Goal: Task Accomplishment & Management: Manage account settings

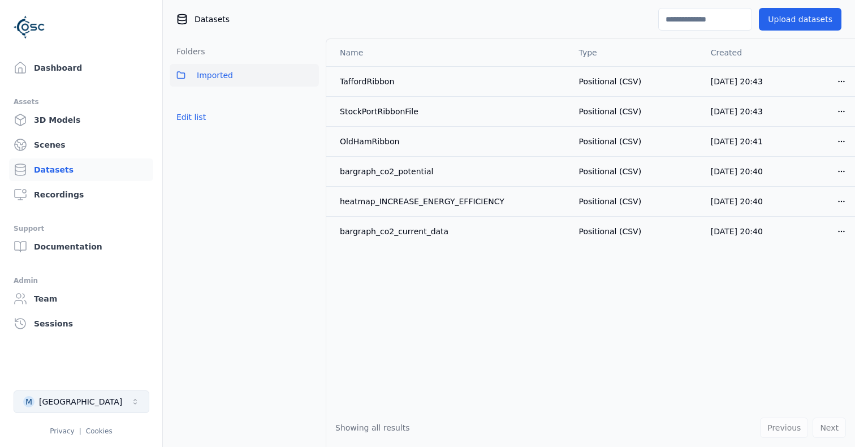
click at [106, 397] on button "M Manchester" at bounding box center [82, 401] width 136 height 23
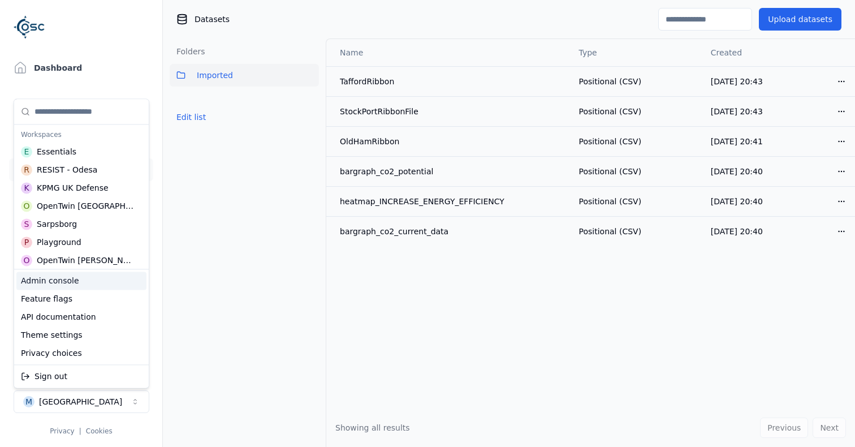
click at [104, 285] on div "Admin console" at bounding box center [81, 281] width 130 height 18
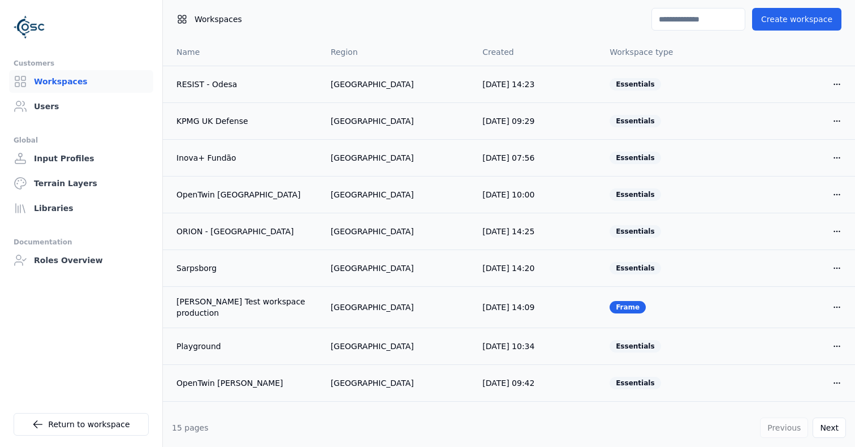
click at [698, 28] on input at bounding box center [699, 19] width 94 height 23
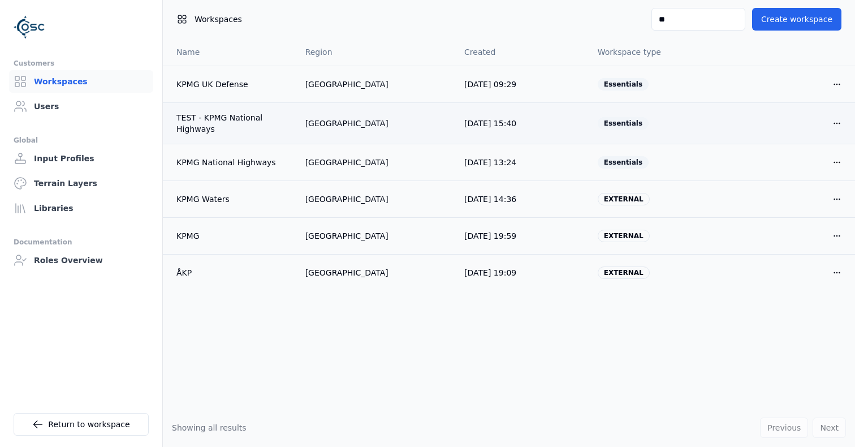
type input "*"
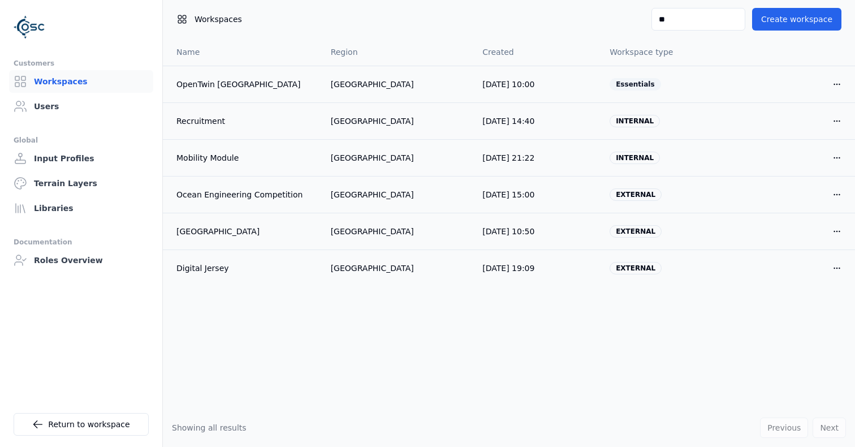
type input "*"
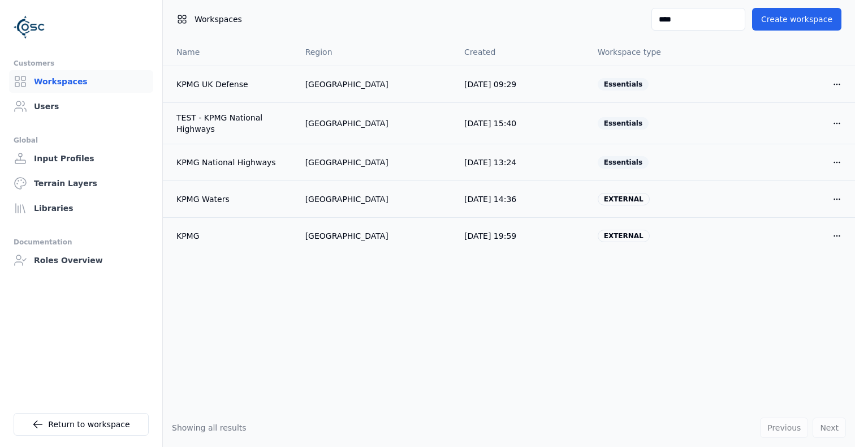
type input "****"
click at [692, 25] on input "****" at bounding box center [699, 19] width 94 height 23
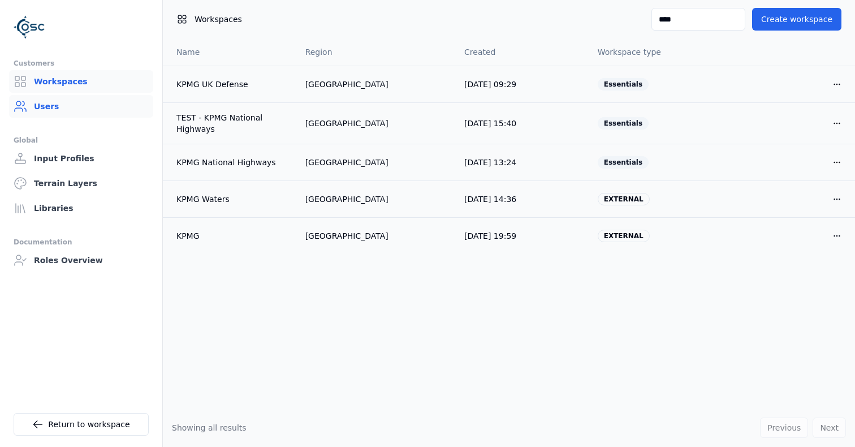
click at [46, 109] on link "Users" at bounding box center [81, 106] width 144 height 23
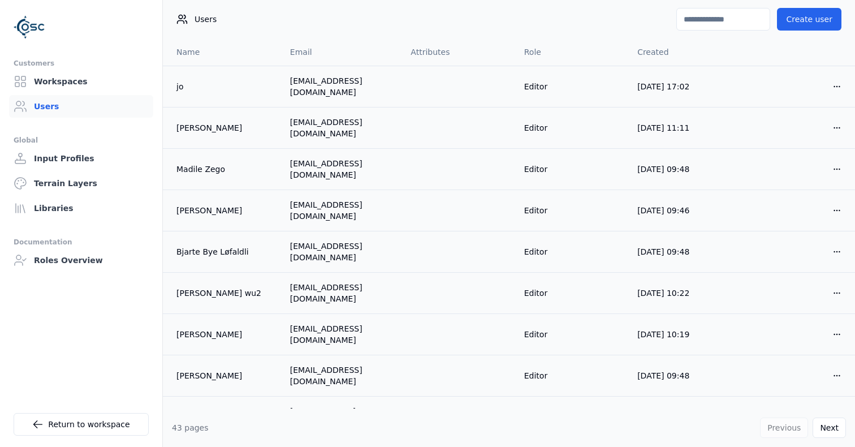
click at [695, 27] on input at bounding box center [724, 19] width 94 height 23
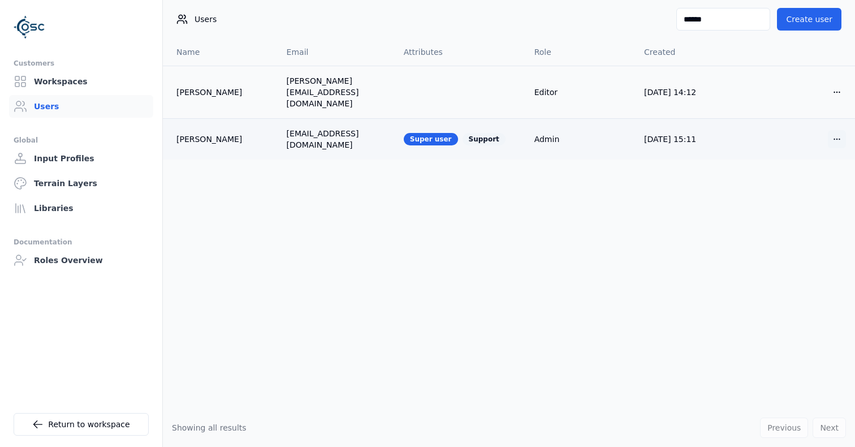
type input "******"
click at [833, 126] on html "Customers Workspaces Users Global Input Profiles Terrain Layers Libraries Docum…" at bounding box center [427, 223] width 855 height 447
click at [817, 139] on div "Edit" at bounding box center [810, 144] width 67 height 18
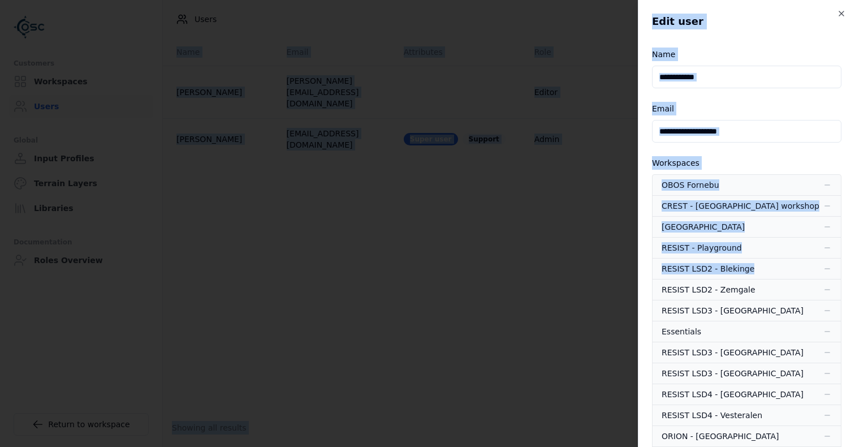
drag, startPoint x: 855, startPoint y: 261, endPoint x: 855, endPoint y: 325, distance: 64.5
click at [855, 325] on html "**********" at bounding box center [427, 223] width 855 height 447
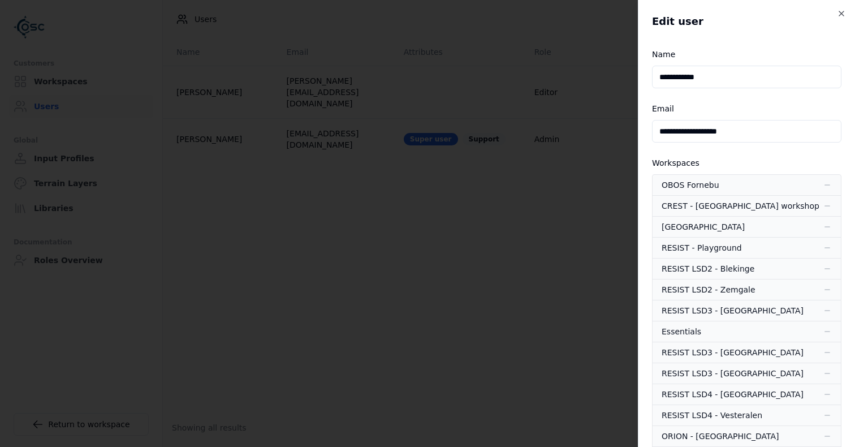
click at [851, 290] on div "**********" at bounding box center [746, 223] width 217 height 447
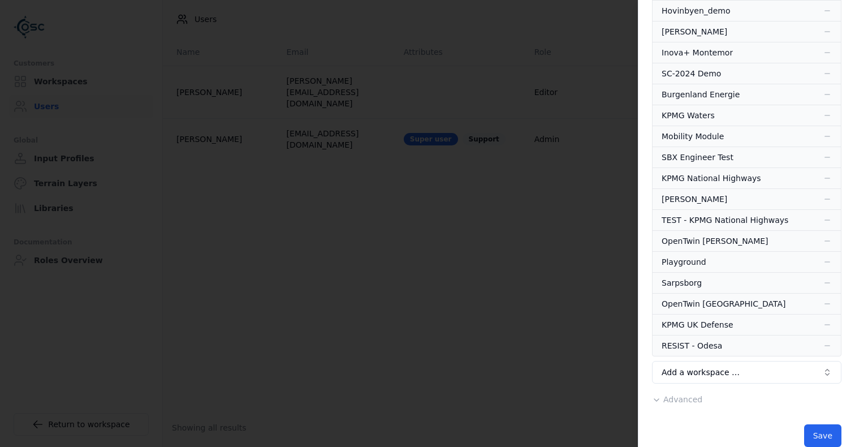
scroll to position [457, 0]
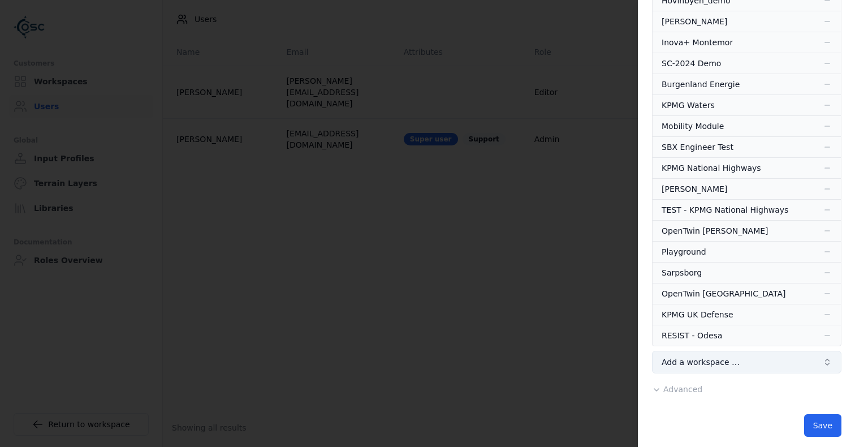
click at [730, 356] on span "Add a workspace …" at bounding box center [701, 361] width 78 height 11
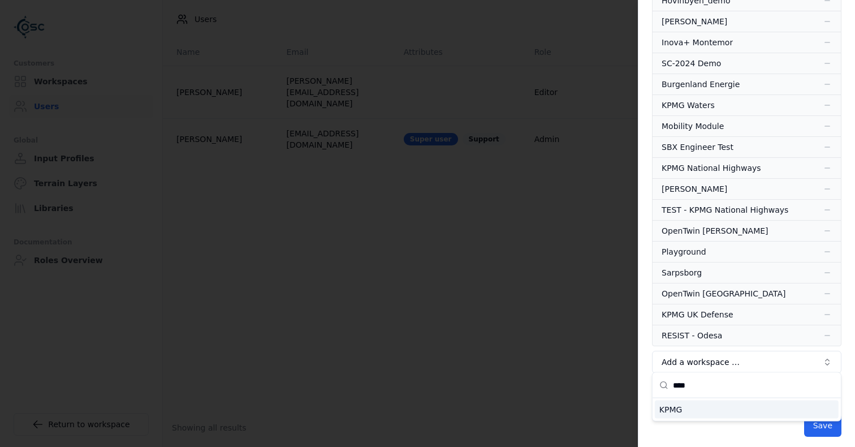
type input "****"
click at [680, 411] on div "KPMG" at bounding box center [747, 410] width 184 height 18
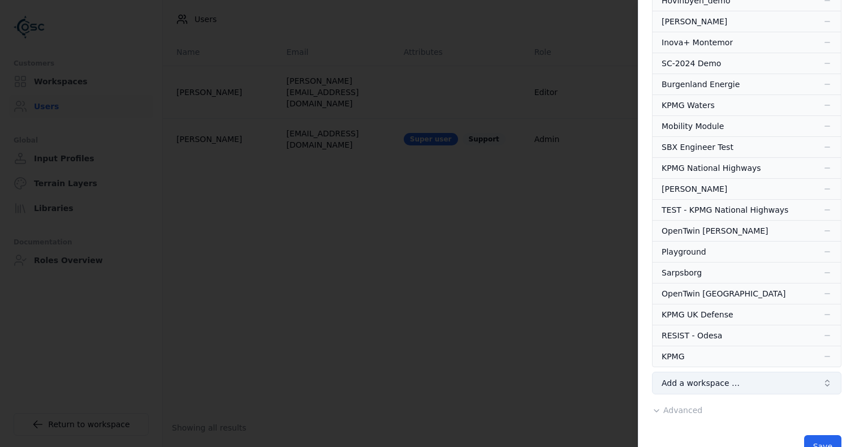
click at [723, 372] on button "Add a workspace …" at bounding box center [747, 383] width 190 height 23
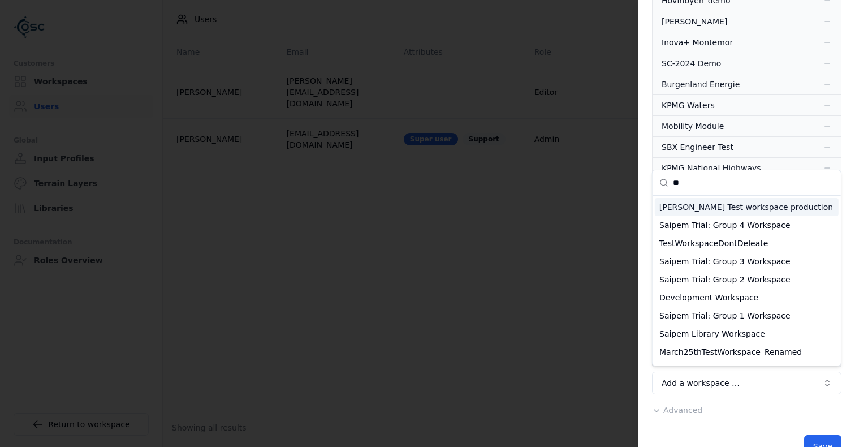
type input "*"
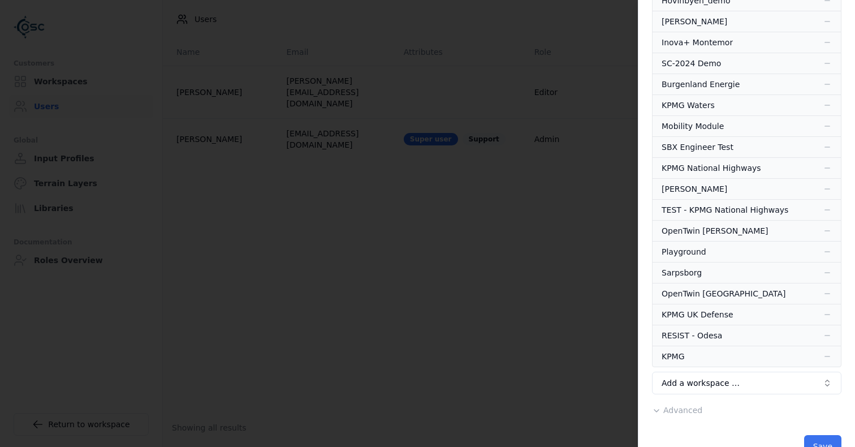
drag, startPoint x: 799, startPoint y: 412, endPoint x: 812, endPoint y: 435, distance: 25.6
click at [812, 435] on body "**********" at bounding box center [427, 223] width 855 height 447
click at [812, 435] on button "Save" at bounding box center [823, 446] width 37 height 23
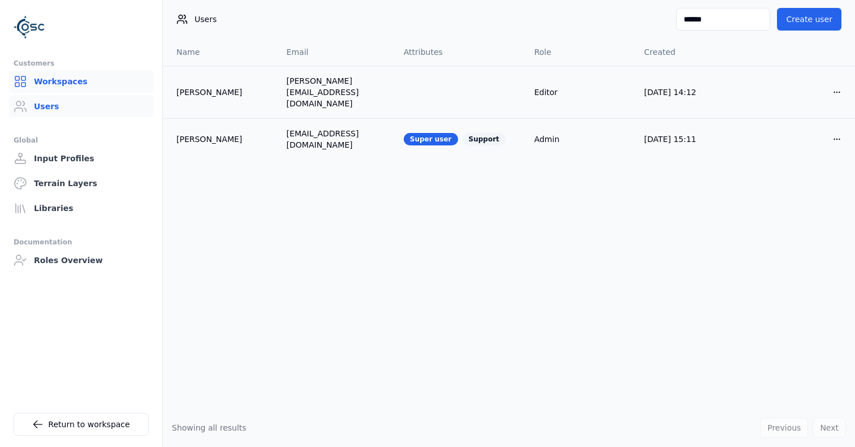
click at [81, 80] on link "Workspaces" at bounding box center [81, 81] width 144 height 23
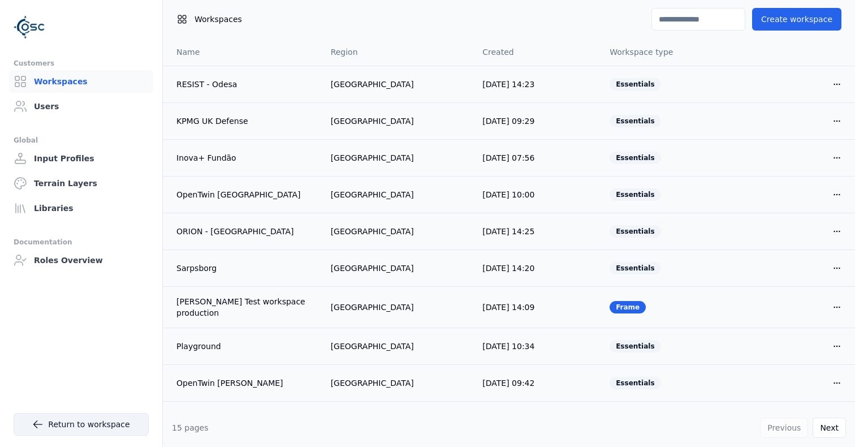
drag, startPoint x: 94, startPoint y: 410, endPoint x: 109, endPoint y: 425, distance: 21.2
click at [109, 425] on li "Return to workspace" at bounding box center [81, 424] width 162 height 41
click at [109, 425] on link "Return to workspace" at bounding box center [81, 424] width 135 height 23
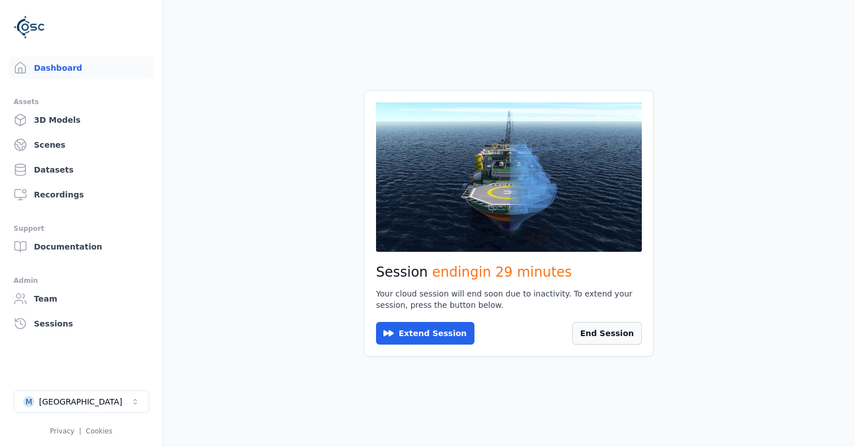
click at [602, 329] on button "End Session" at bounding box center [608, 333] width 70 height 23
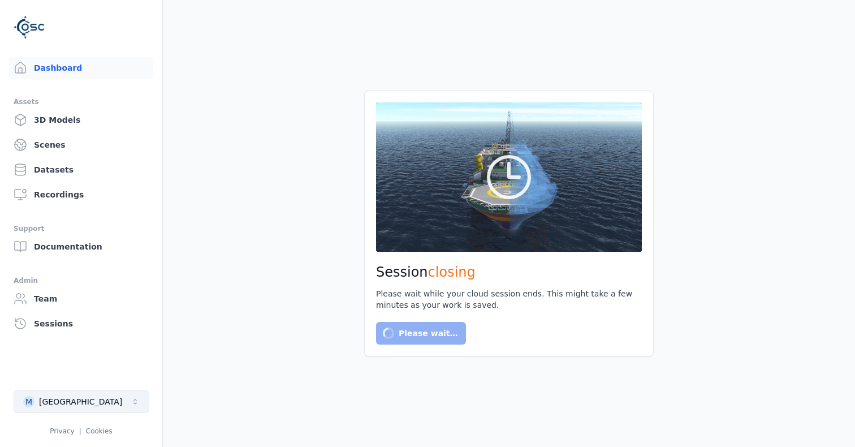
click at [100, 406] on button "M Manchester" at bounding box center [82, 401] width 136 height 23
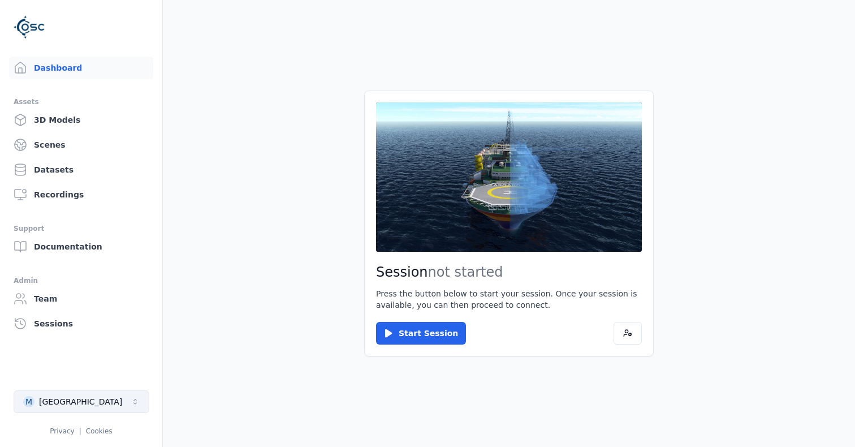
click at [123, 390] on button "M Manchester" at bounding box center [82, 401] width 136 height 23
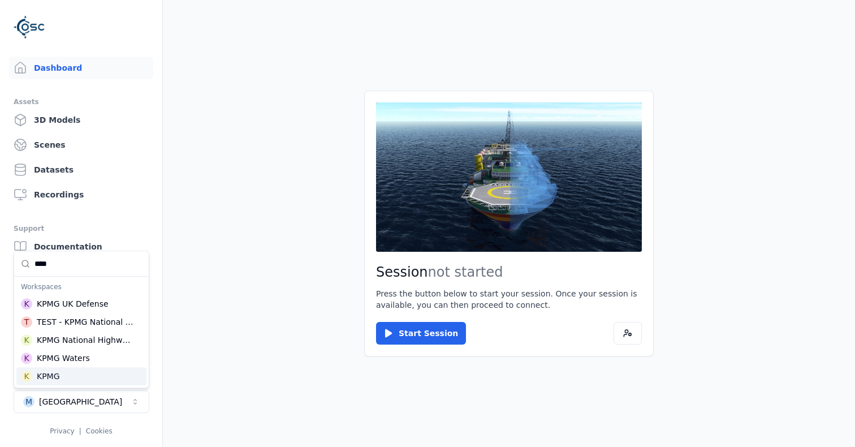
type input "****"
click at [58, 375] on div "KPMG" at bounding box center [48, 376] width 23 height 11
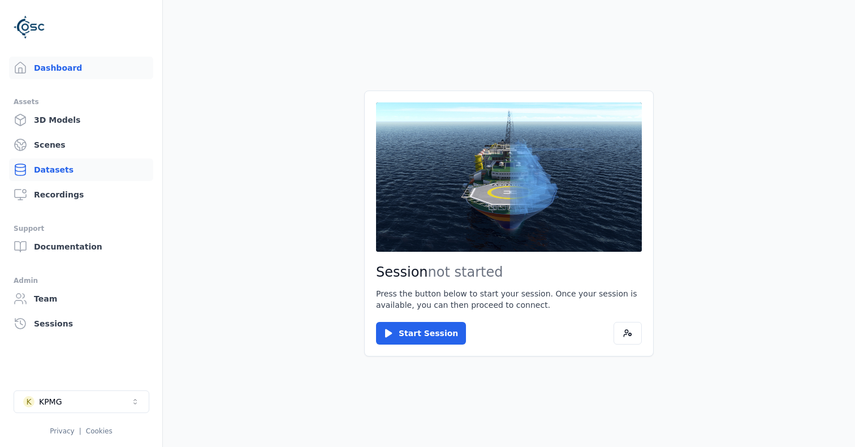
click at [67, 164] on html "Dashboard Assets 3D Models Scenes Datasets Recordings Support Documentation Adm…" at bounding box center [427, 223] width 855 height 447
click at [58, 170] on link "Datasets" at bounding box center [81, 169] width 144 height 23
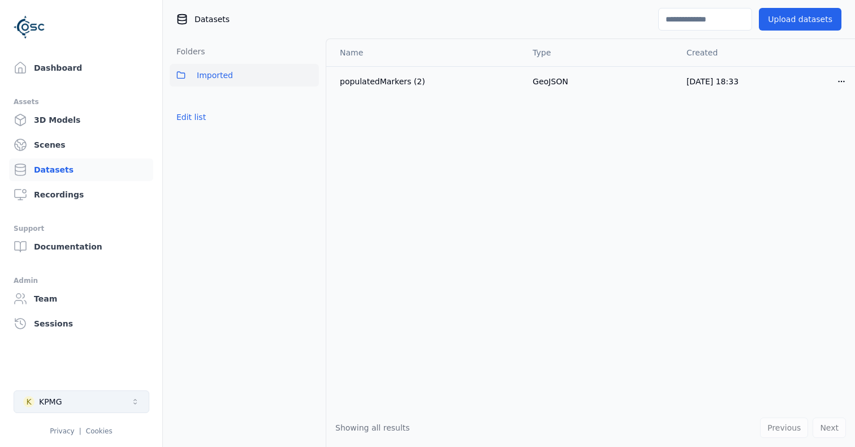
click at [82, 398] on button "K KPMG" at bounding box center [82, 401] width 136 height 23
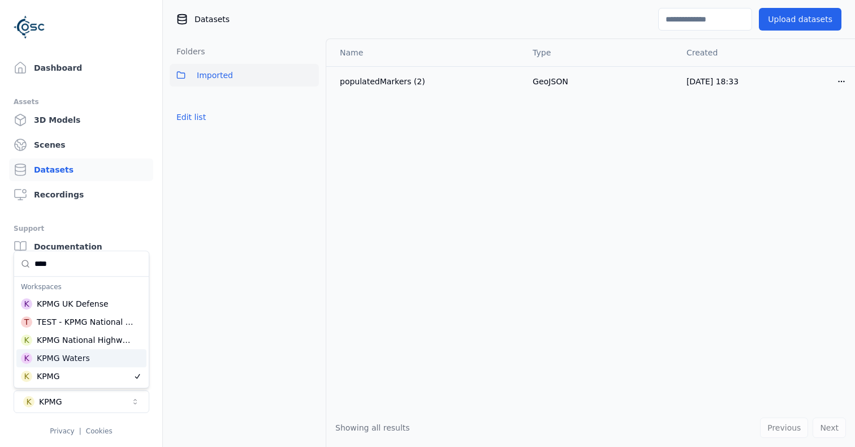
type input "****"
click at [90, 352] on div "K KPMG Waters" at bounding box center [81, 358] width 130 height 18
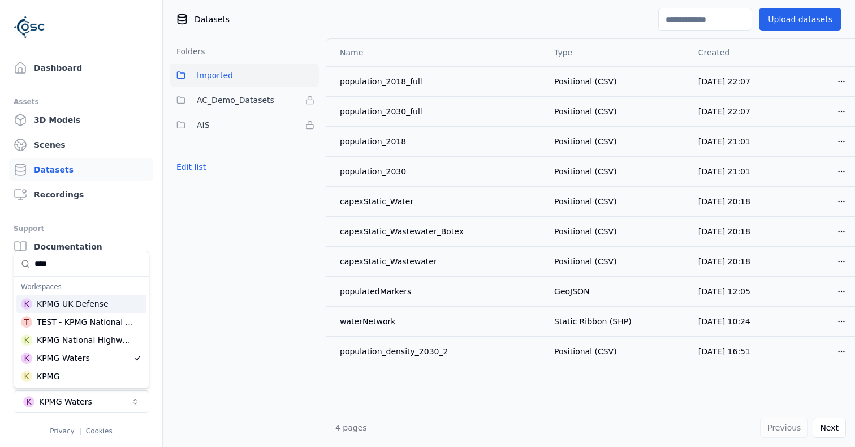
click at [835, 426] on html "Dashboard Assets 3D Models Scenes Datasets Recordings Support Documentation Adm…" at bounding box center [427, 223] width 855 height 447
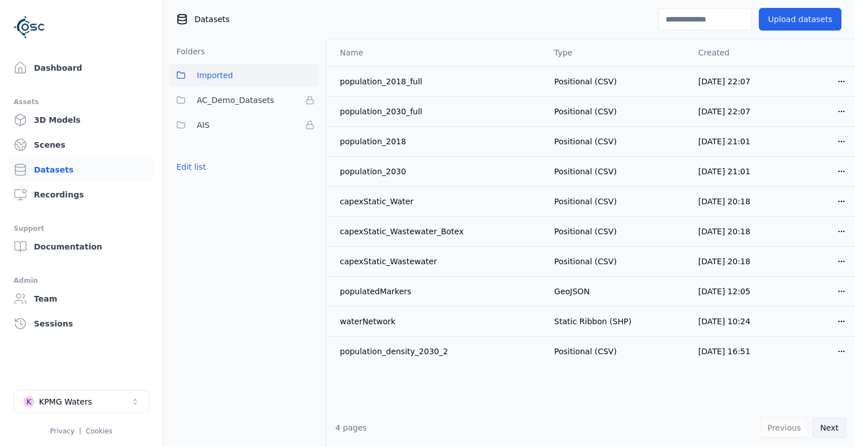
click at [827, 426] on button "Next" at bounding box center [829, 428] width 33 height 20
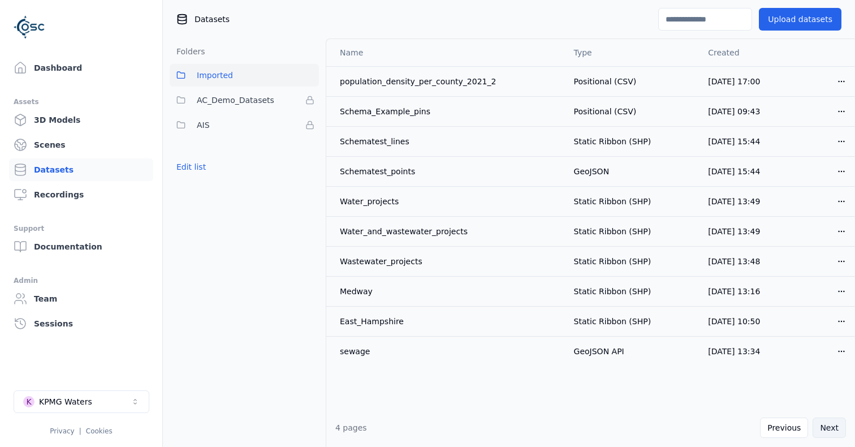
click at [827, 426] on button "Next" at bounding box center [829, 428] width 33 height 20
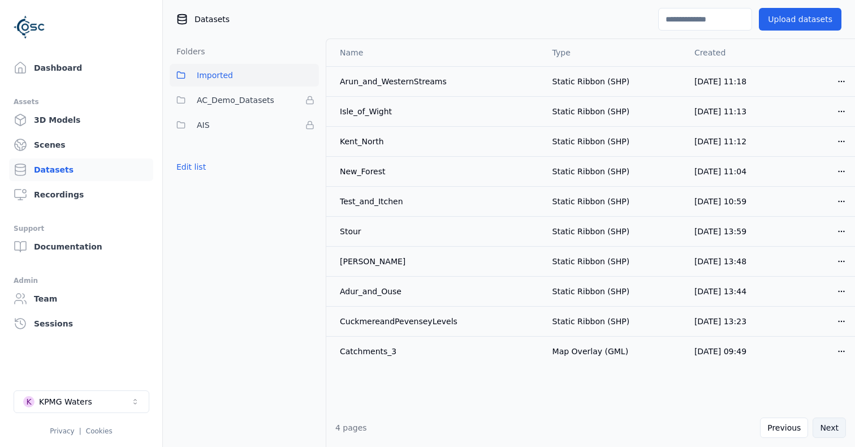
click at [827, 426] on button "Next" at bounding box center [829, 428] width 33 height 20
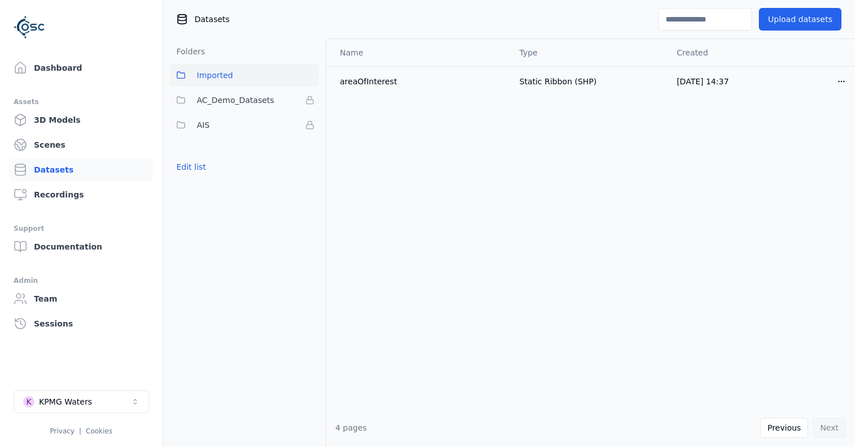
click at [827, 426] on div "Previous Next" at bounding box center [803, 428] width 86 height 20
click at [131, 405] on icon "Select a workspace" at bounding box center [135, 401] width 9 height 9
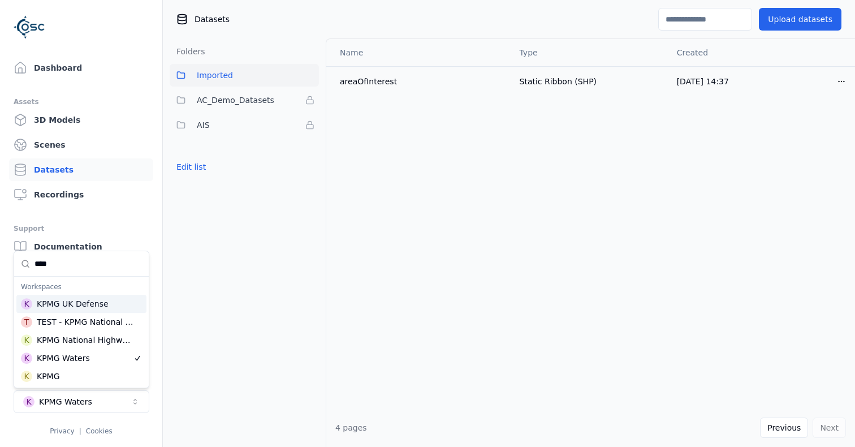
type input "****"
click at [88, 299] on div "KPMG UK Defense" at bounding box center [73, 303] width 72 height 11
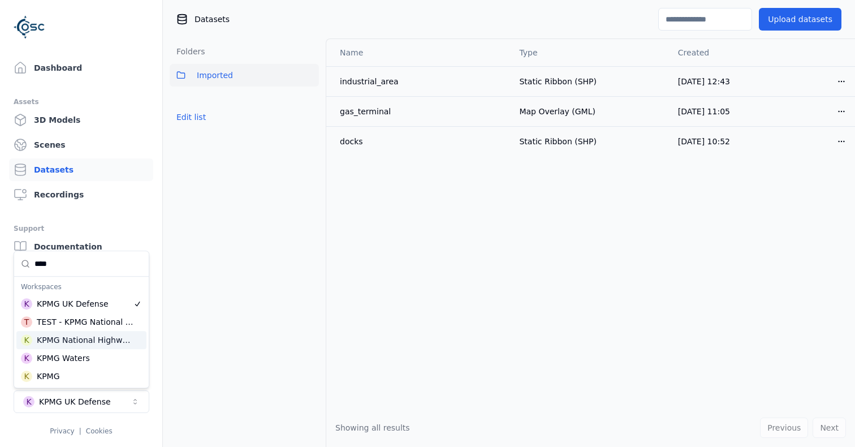
click at [62, 345] on div "KPMG National Highways" at bounding box center [85, 339] width 96 height 11
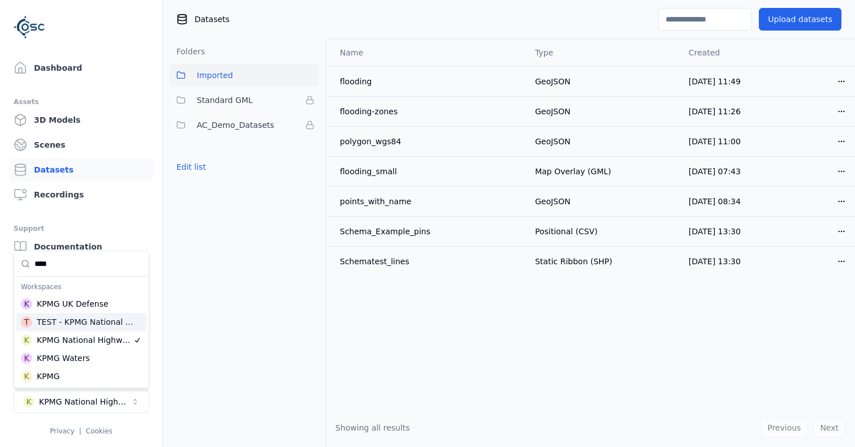
click at [61, 326] on div "TEST - KPMG National Highways" at bounding box center [86, 321] width 98 height 11
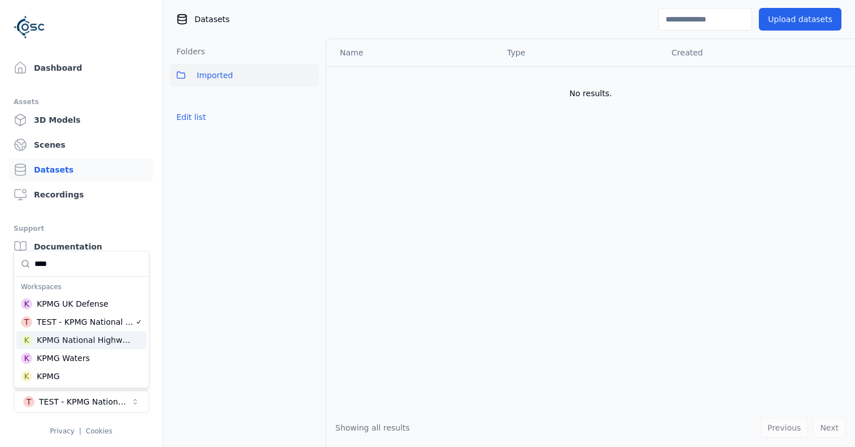
click at [68, 336] on div "KPMG National Highways" at bounding box center [85, 339] width 96 height 11
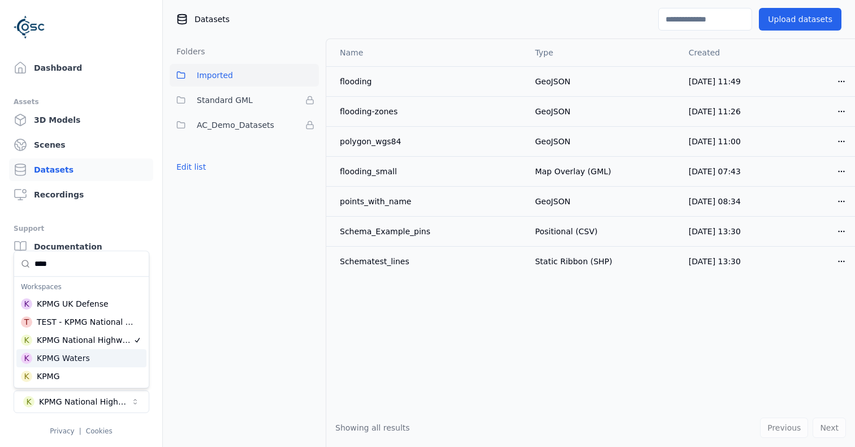
click at [75, 356] on div "KPMG Waters" at bounding box center [63, 357] width 53 height 11
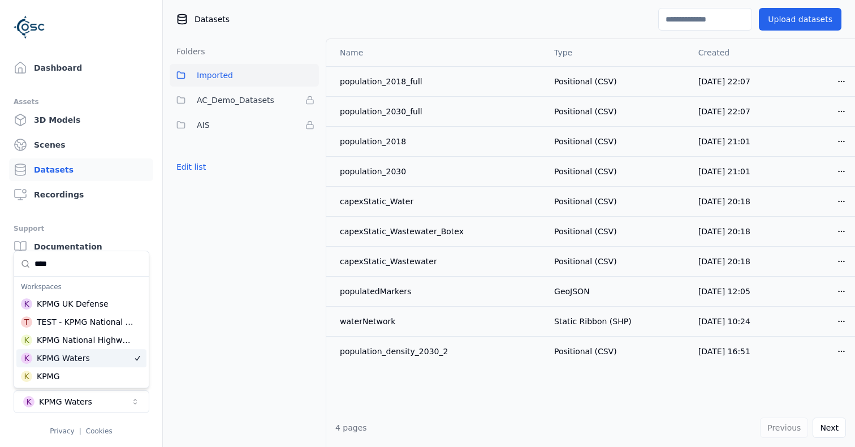
click at [836, 420] on html "Dashboard Assets 3D Models Scenes Datasets Recordings Support Documentation Adm…" at bounding box center [427, 223] width 855 height 447
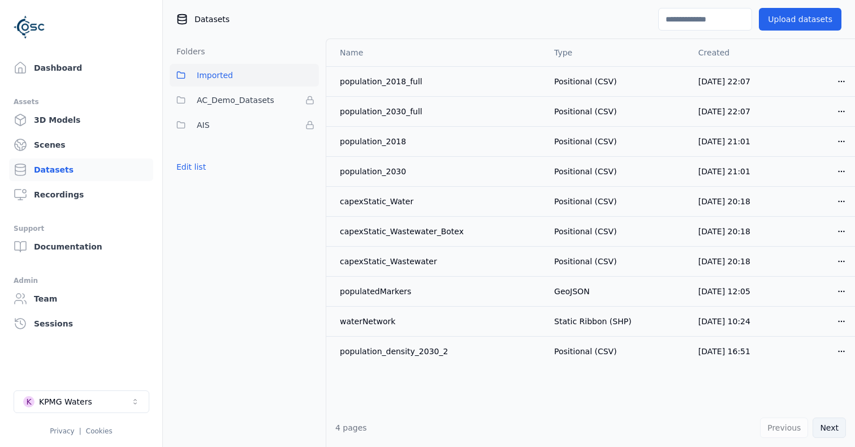
click at [836, 422] on button "Next" at bounding box center [829, 428] width 33 height 20
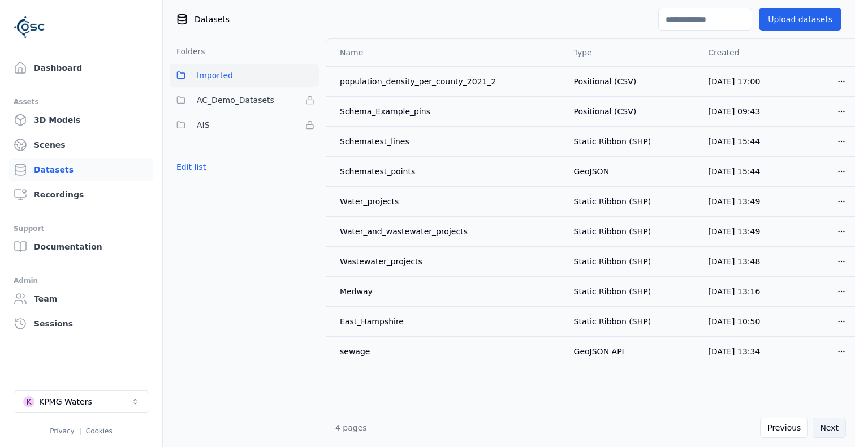
click at [836, 422] on button "Next" at bounding box center [829, 428] width 33 height 20
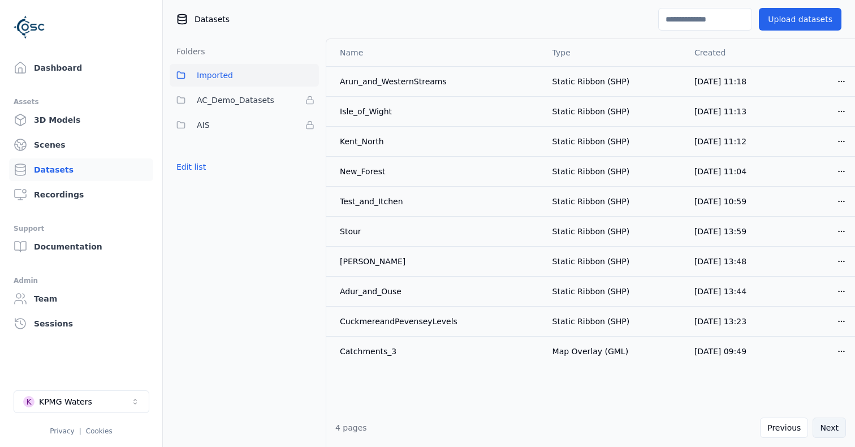
click at [836, 422] on button "Next" at bounding box center [829, 428] width 33 height 20
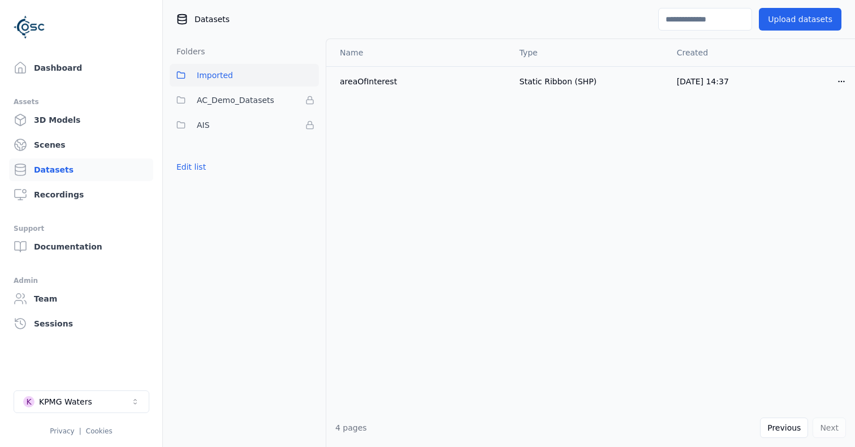
click at [72, 403] on div "KPMG Waters" at bounding box center [65, 401] width 53 height 11
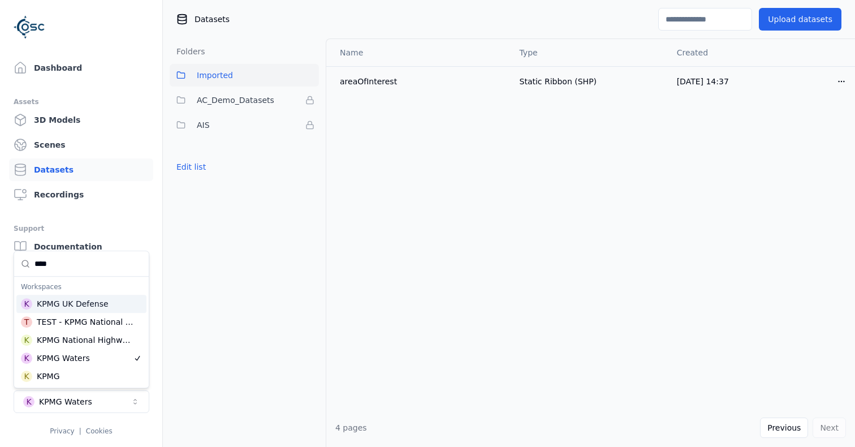
type input "****"
click at [98, 297] on div "K KPMG UK Defense" at bounding box center [81, 304] width 130 height 18
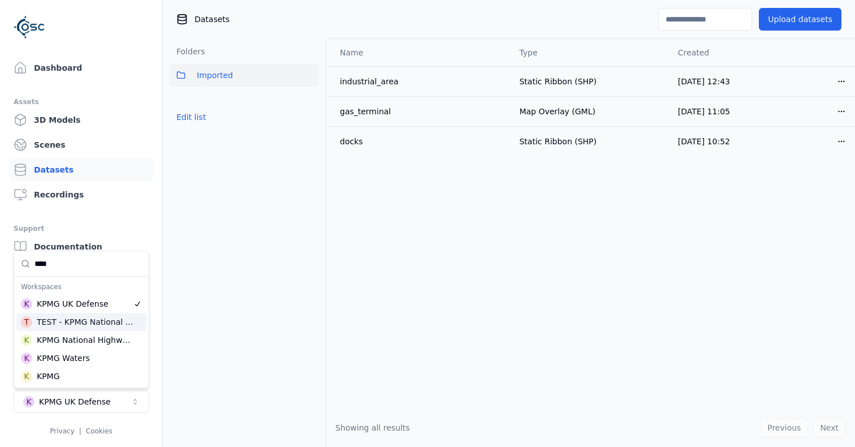
click at [88, 324] on div "TEST - KPMG National Highways" at bounding box center [86, 321] width 98 height 11
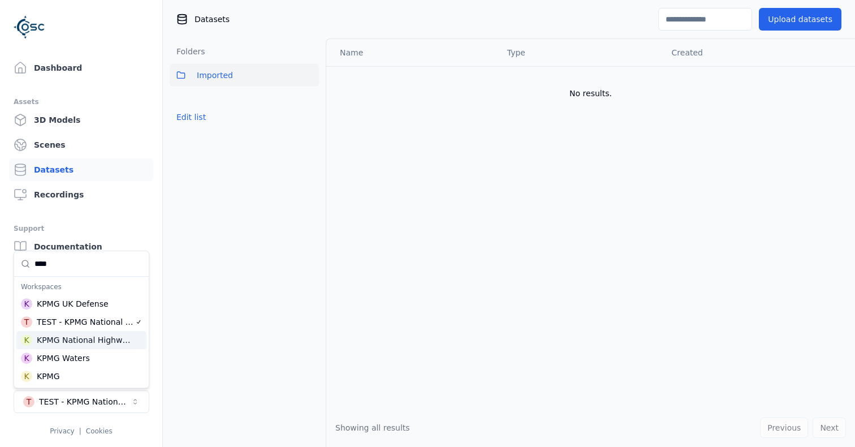
click at [93, 341] on div "KPMG National Highways" at bounding box center [85, 339] width 96 height 11
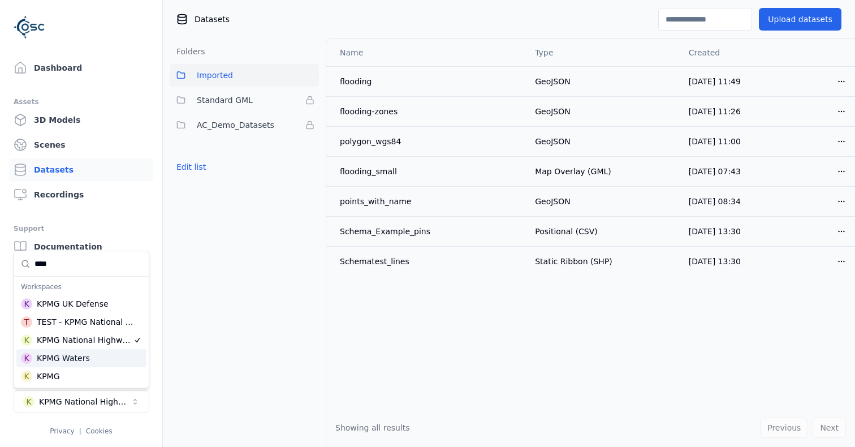
click at [85, 359] on div "K KPMG Waters" at bounding box center [81, 358] width 130 height 18
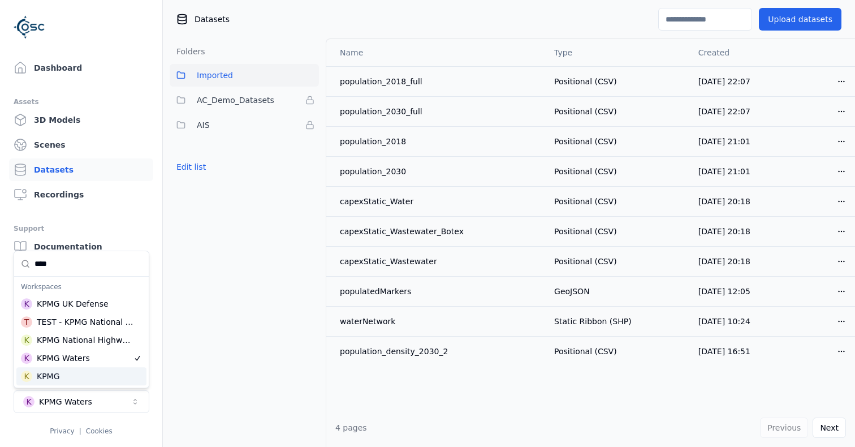
click at [226, 106] on html "Dashboard Assets 3D Models Scenes Datasets Recordings Support Documentation Adm…" at bounding box center [427, 223] width 855 height 447
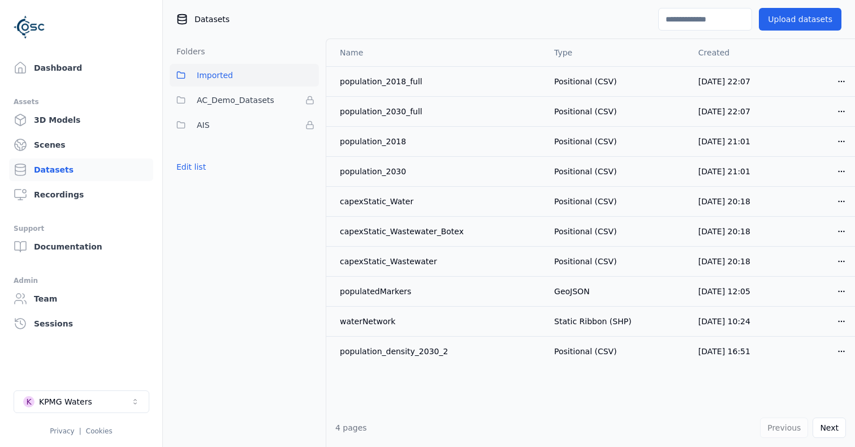
click at [226, 106] on span "AC_Demo_Datasets" at bounding box center [236, 100] width 78 height 14
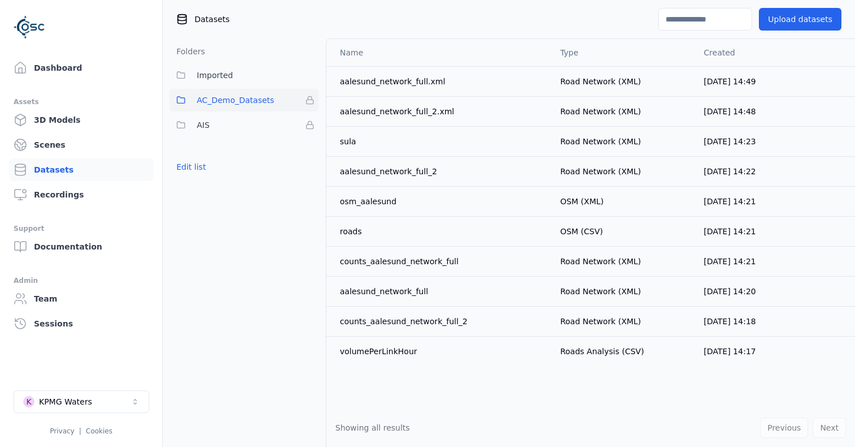
click at [835, 427] on div "Previous Next" at bounding box center [803, 428] width 86 height 20
click at [238, 118] on button "AIS" at bounding box center [244, 125] width 149 height 23
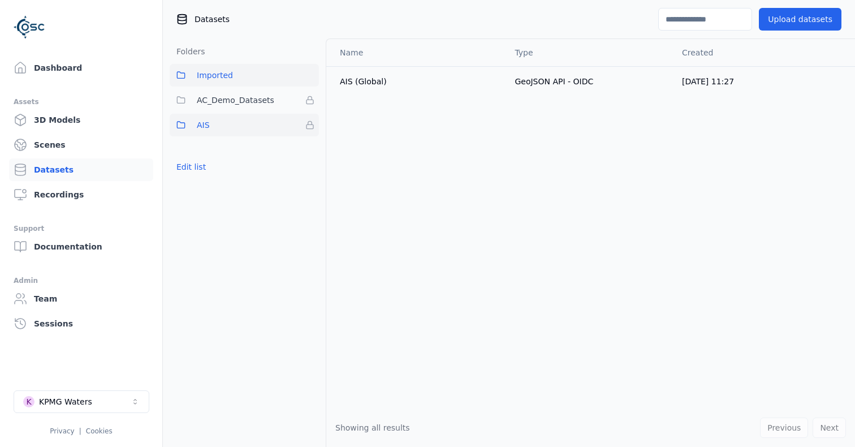
click at [226, 81] on span "Imported" at bounding box center [215, 75] width 36 height 14
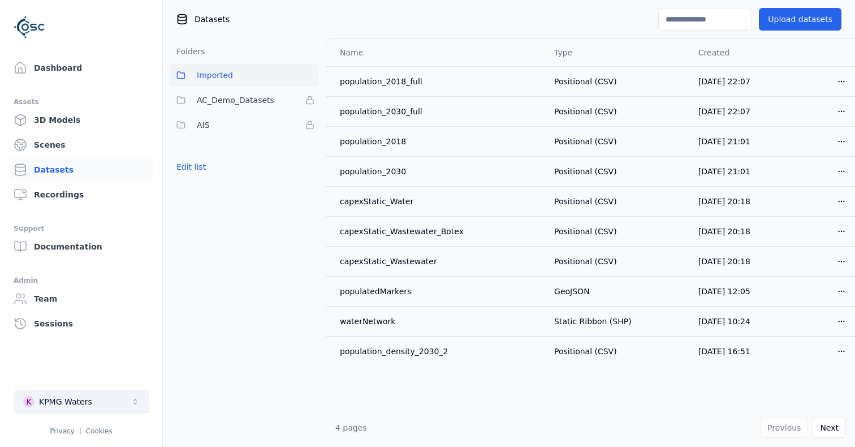
click at [61, 405] on div "KPMG Waters" at bounding box center [65, 401] width 53 height 11
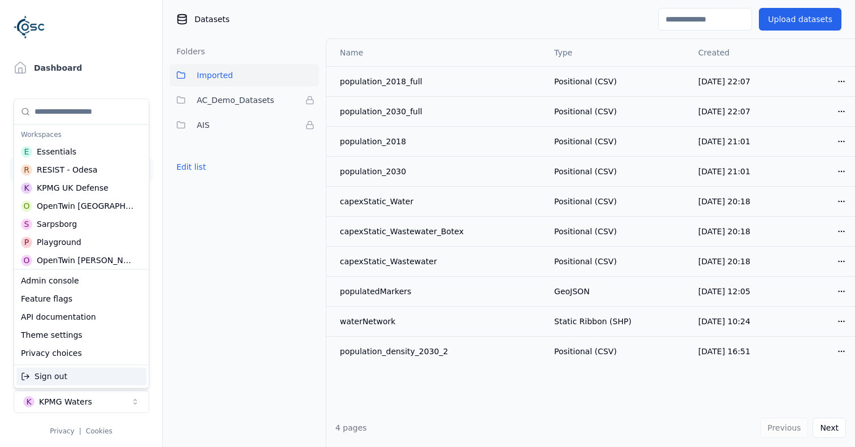
click at [75, 404] on html "Dashboard Assets 3D Models Scenes Datasets Recordings Support Documentation Adm…" at bounding box center [427, 223] width 855 height 447
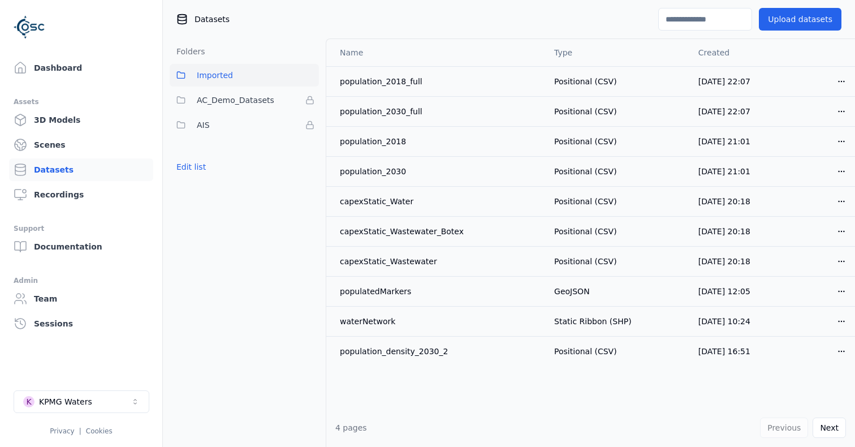
click at [75, 404] on div "KPMG Waters" at bounding box center [65, 401] width 53 height 11
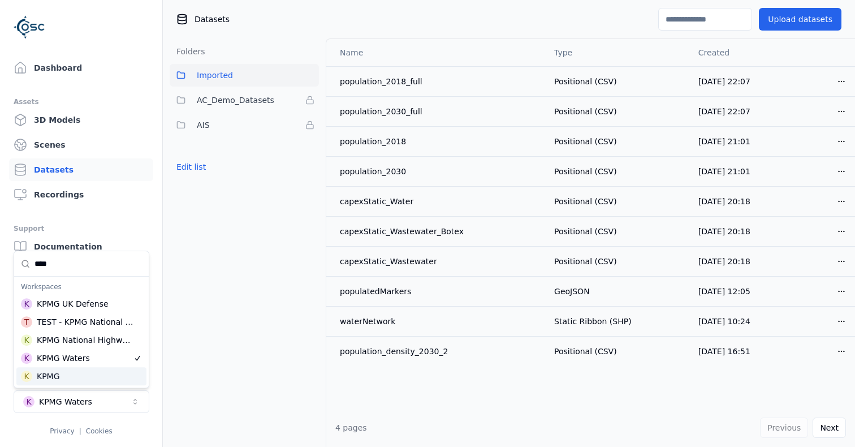
type input "****"
click at [51, 379] on div "KPMG" at bounding box center [48, 376] width 23 height 11
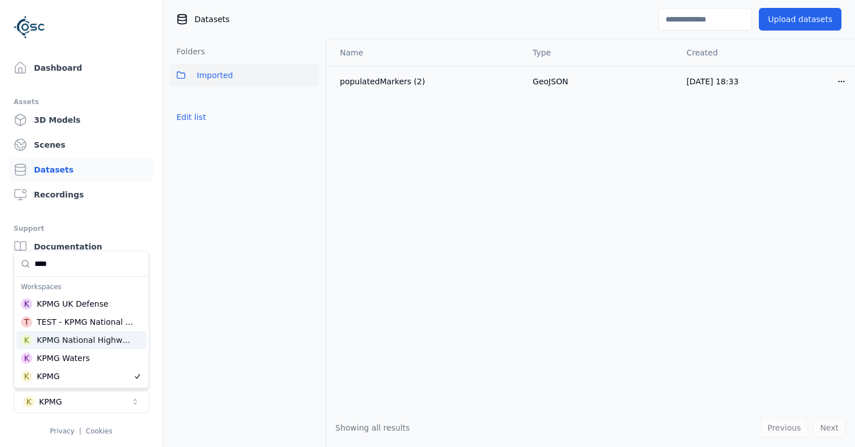
click at [87, 342] on div "KPMG National Highways" at bounding box center [85, 339] width 96 height 11
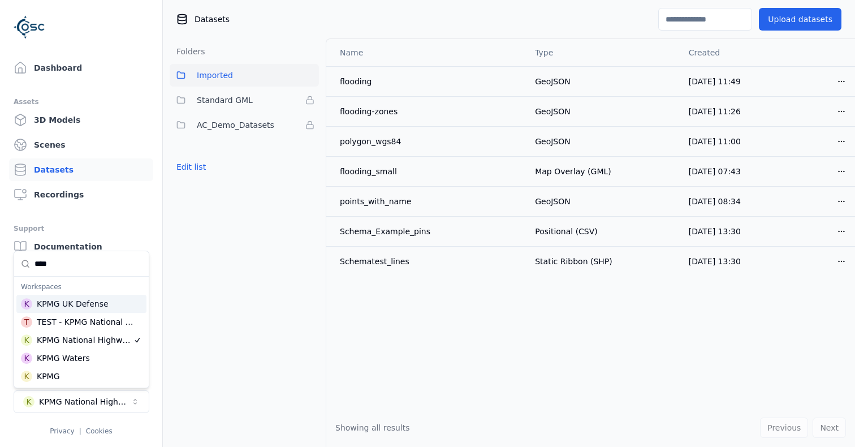
click at [225, 121] on html "Dashboard Assets 3D Models Scenes Datasets Recordings Support Documentation Adm…" at bounding box center [427, 223] width 855 height 447
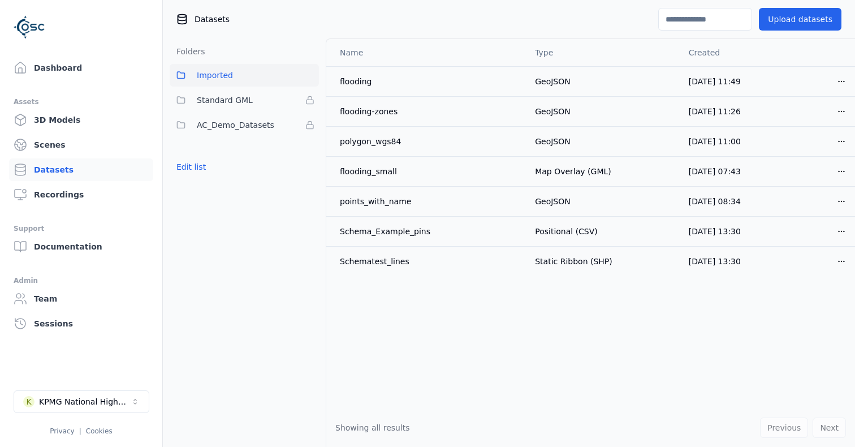
click at [225, 121] on span "AC_Demo_Datasets" at bounding box center [236, 125] width 78 height 14
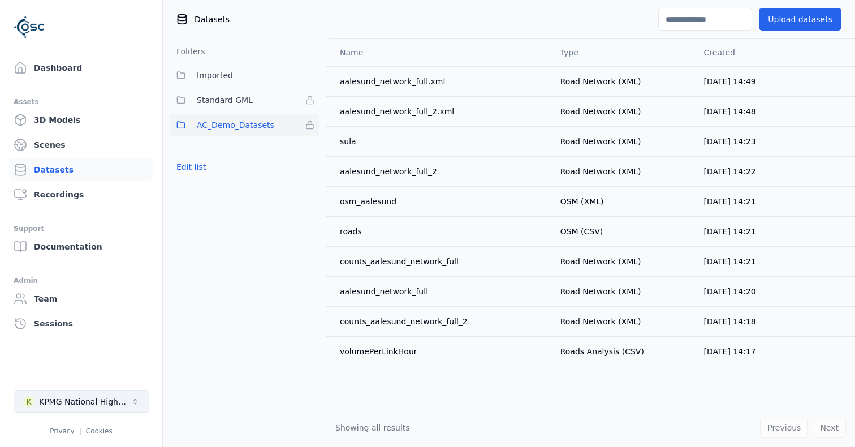
click at [113, 403] on div "KPMG National Highways" at bounding box center [85, 401] width 92 height 11
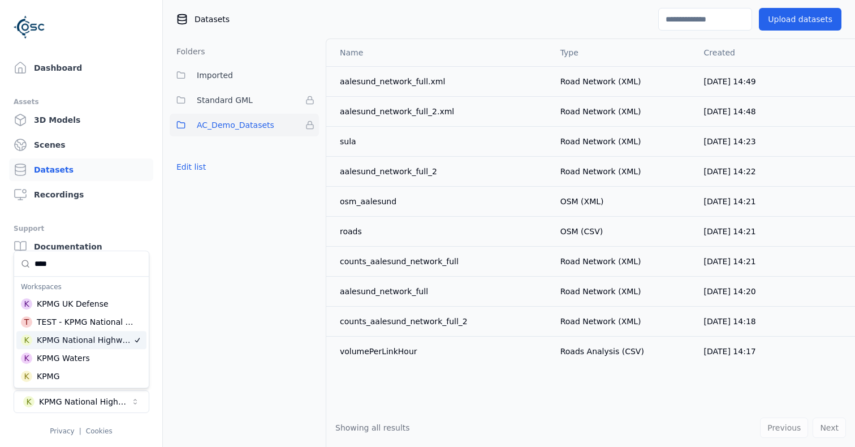
type input "****"
click at [76, 324] on div "TEST - KPMG National Highways" at bounding box center [86, 321] width 98 height 11
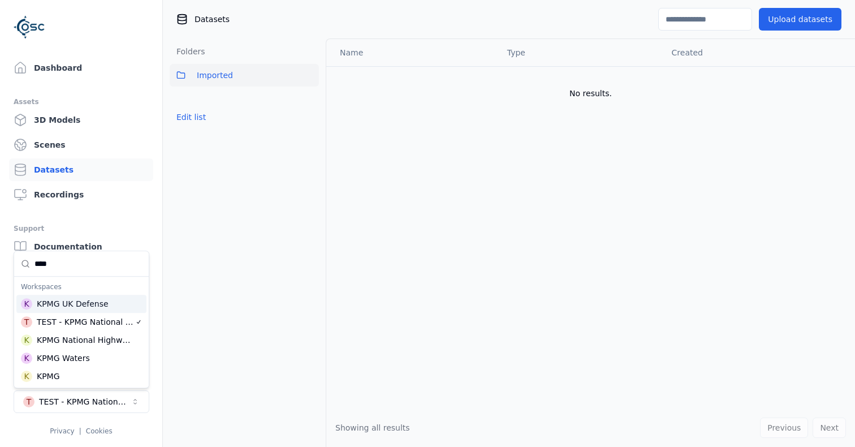
click at [70, 263] on input "****" at bounding box center [89, 263] width 108 height 25
click at [72, 301] on div "KPMG UK Defense" at bounding box center [73, 303] width 72 height 11
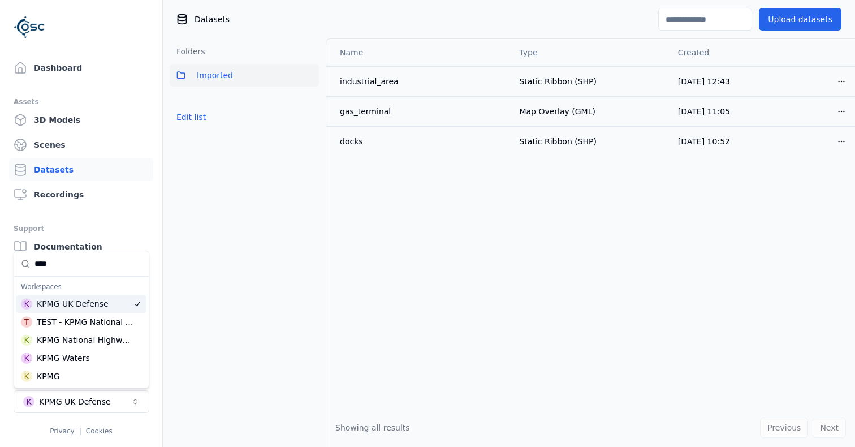
click at [423, 208] on html "Dashboard Assets 3D Models Scenes Datasets Recordings Support Documentation Adm…" at bounding box center [427, 223] width 855 height 447
